Goal: Task Accomplishment & Management: Manage account settings

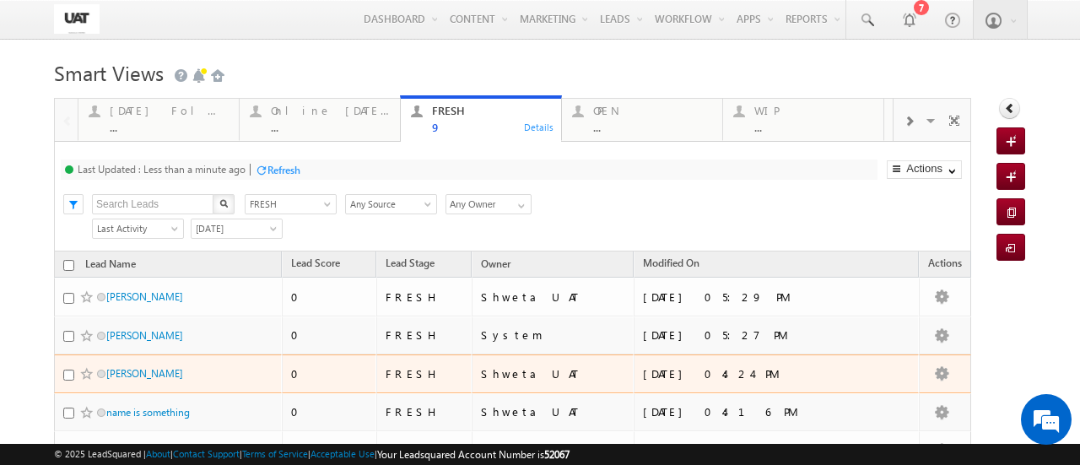
click at [918, 375] on td at bounding box center [944, 373] width 52 height 39
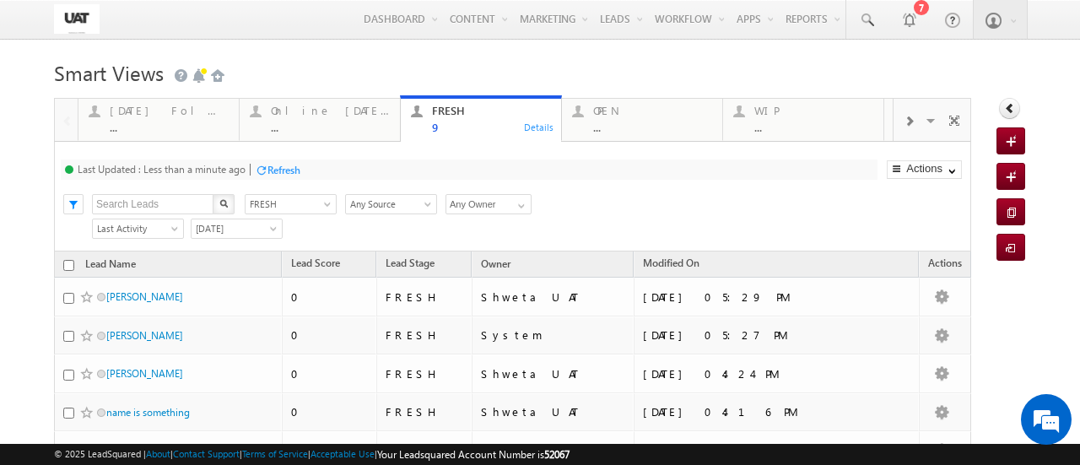
click at [263, 170] on div at bounding box center [261, 170] width 13 height 13
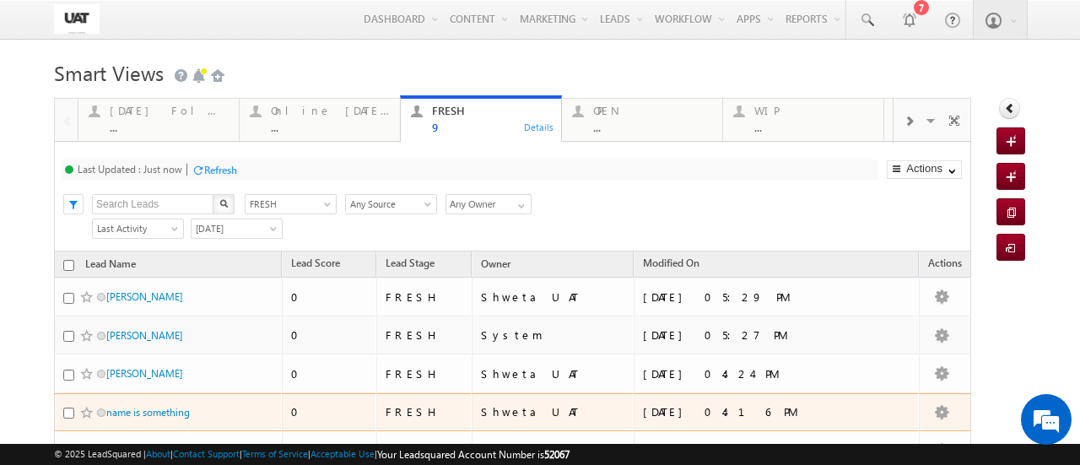
click at [170, 393] on td "name is something" at bounding box center [168, 412] width 228 height 39
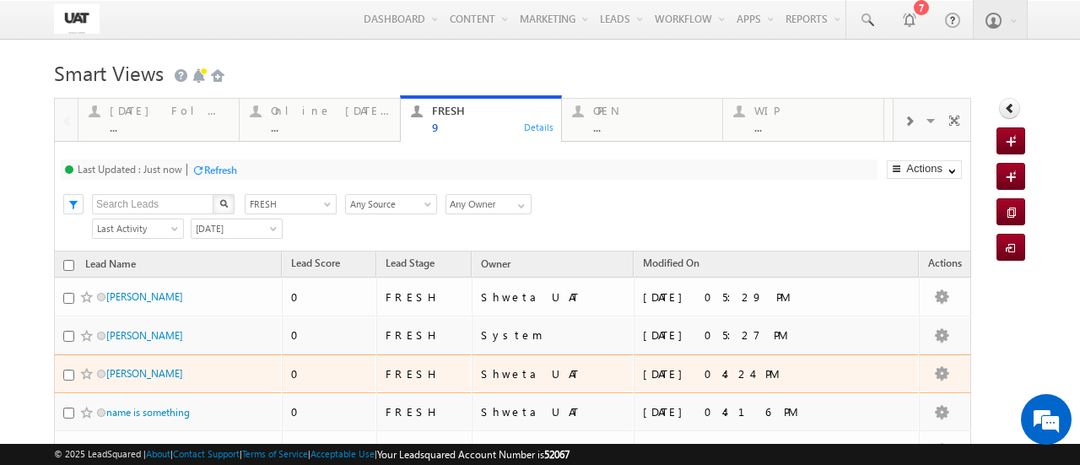
click at [197, 366] on span "[PERSON_NAME]" at bounding box center [163, 373] width 114 height 16
click at [130, 367] on link "[PERSON_NAME]" at bounding box center [144, 373] width 77 height 13
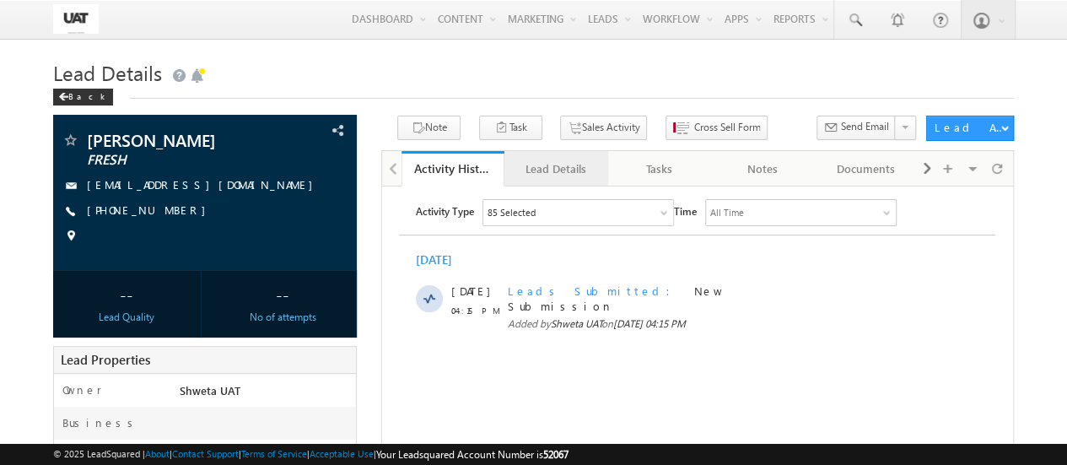
click at [562, 171] on div "Lead Details" at bounding box center [555, 169] width 75 height 20
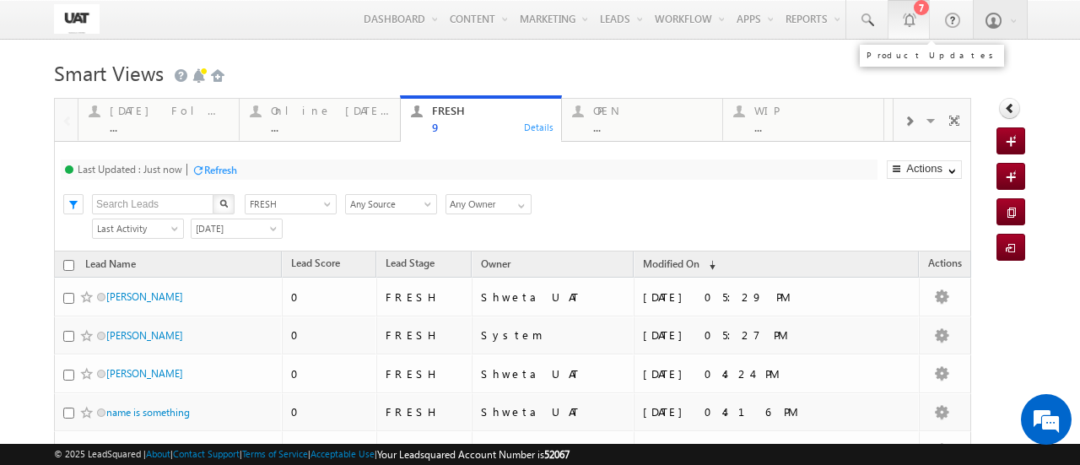
click at [902, 19] on div at bounding box center [908, 19] width 17 height 17
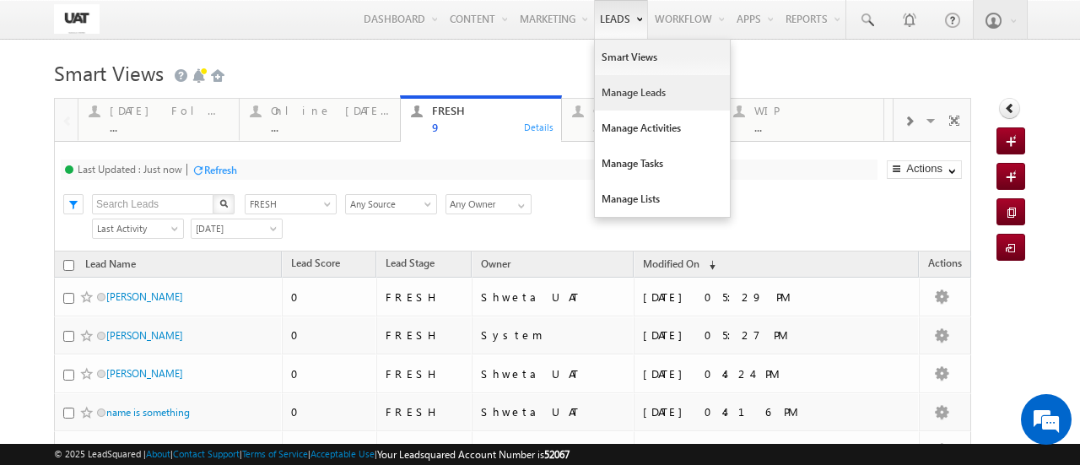
click at [625, 89] on link "Manage Leads" at bounding box center [662, 92] width 135 height 35
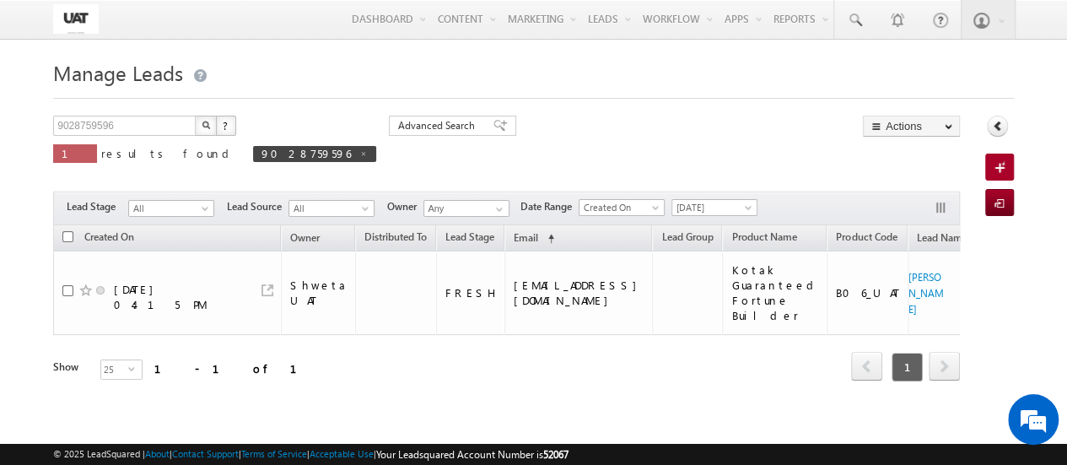
click at [207, 126] on img "button" at bounding box center [206, 125] width 8 height 8
click at [359, 150] on span at bounding box center [363, 153] width 8 height 8
type input "Search Leads"
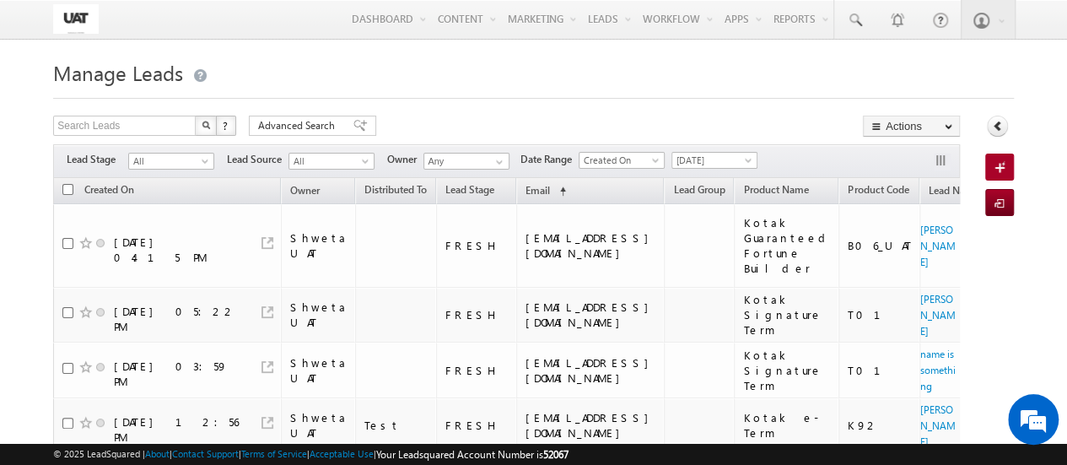
click at [485, 88] on h1 "Manage Leads" at bounding box center [533, 71] width 961 height 33
